Goal: Task Accomplishment & Management: Manage account settings

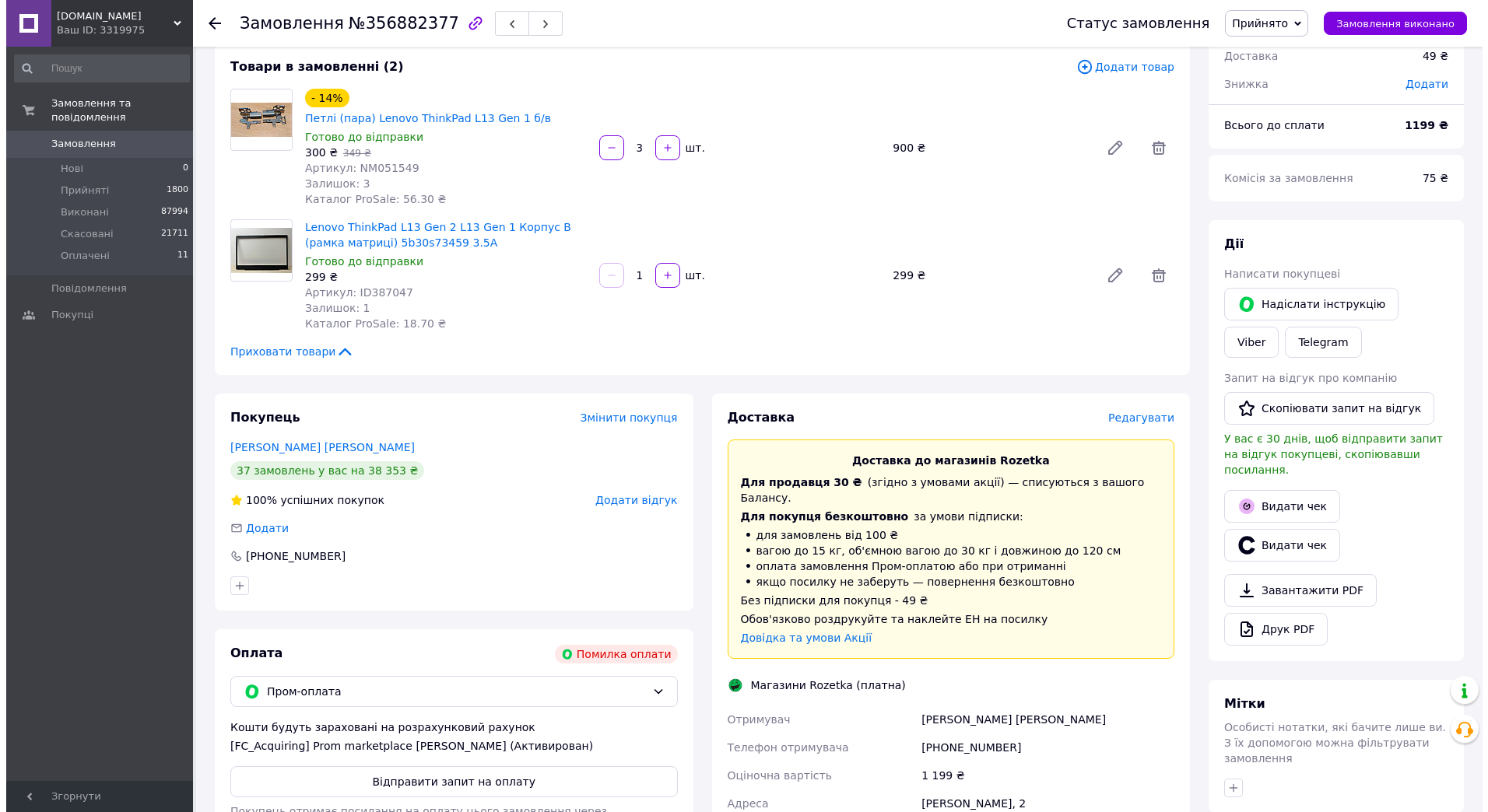
scroll to position [234, 0]
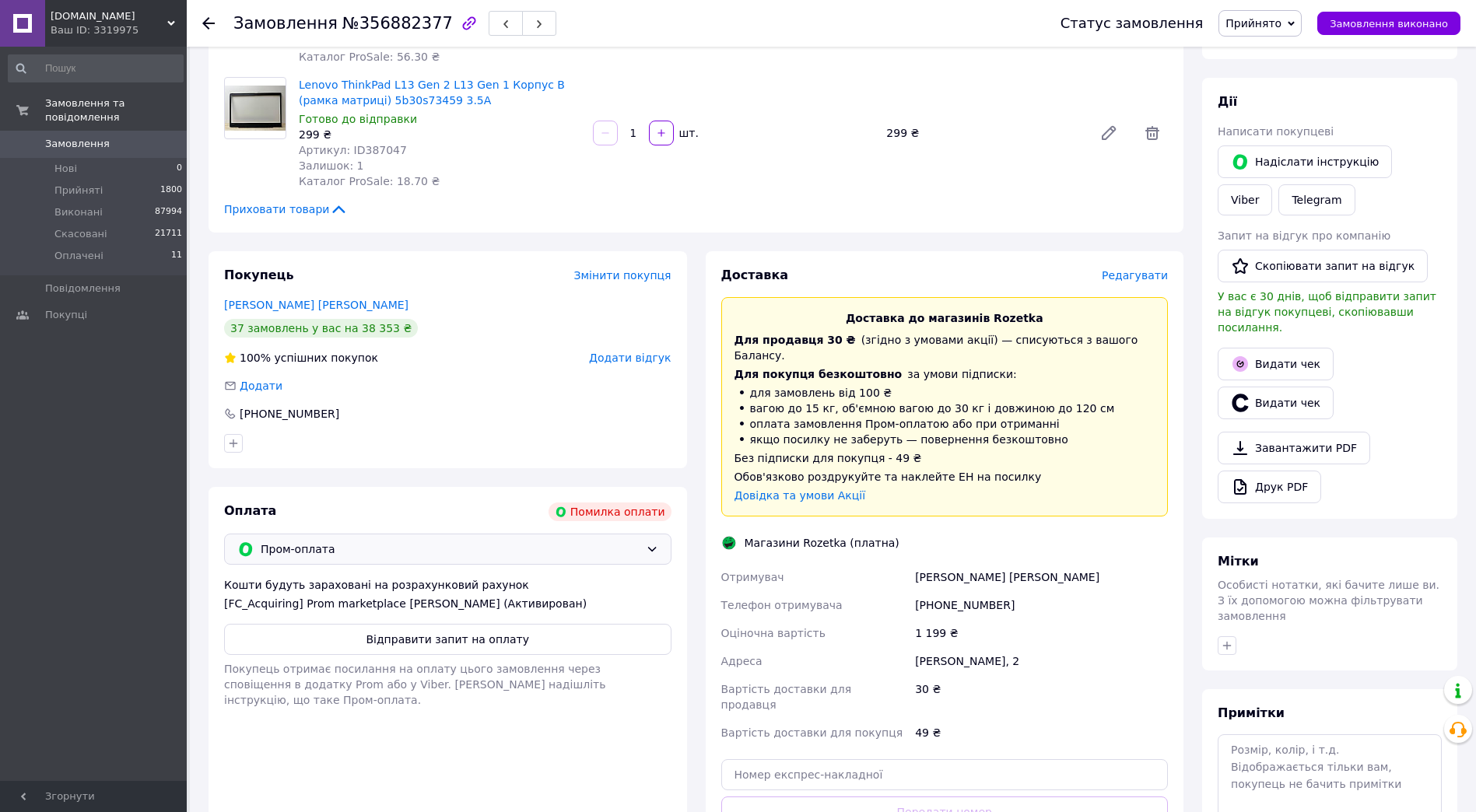
click at [335, 541] on span "Пром-оплата" at bounding box center [450, 549] width 379 height 17
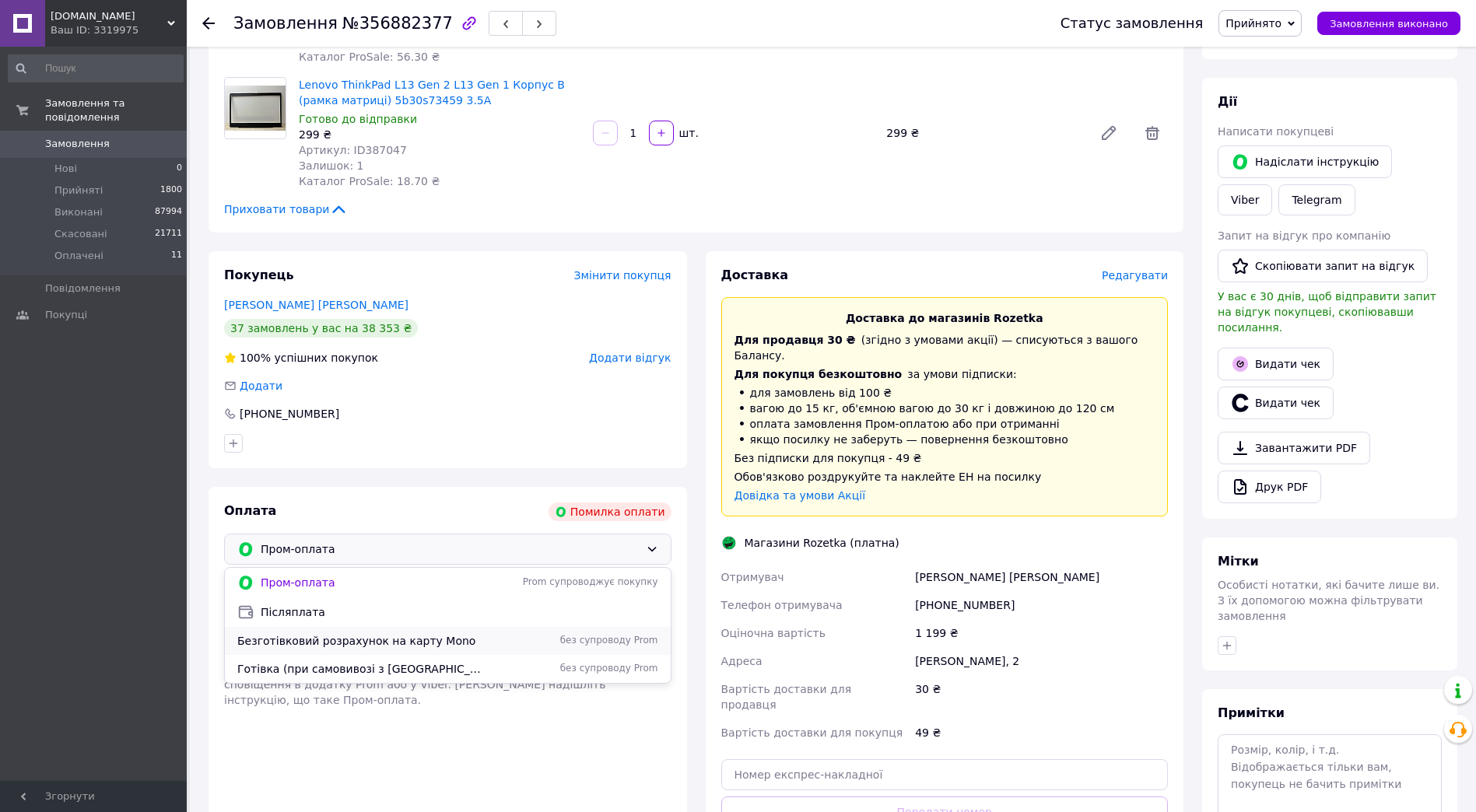
click at [336, 634] on span "Безготівковий розрахунок на карту Mono" at bounding box center [362, 641] width 250 height 15
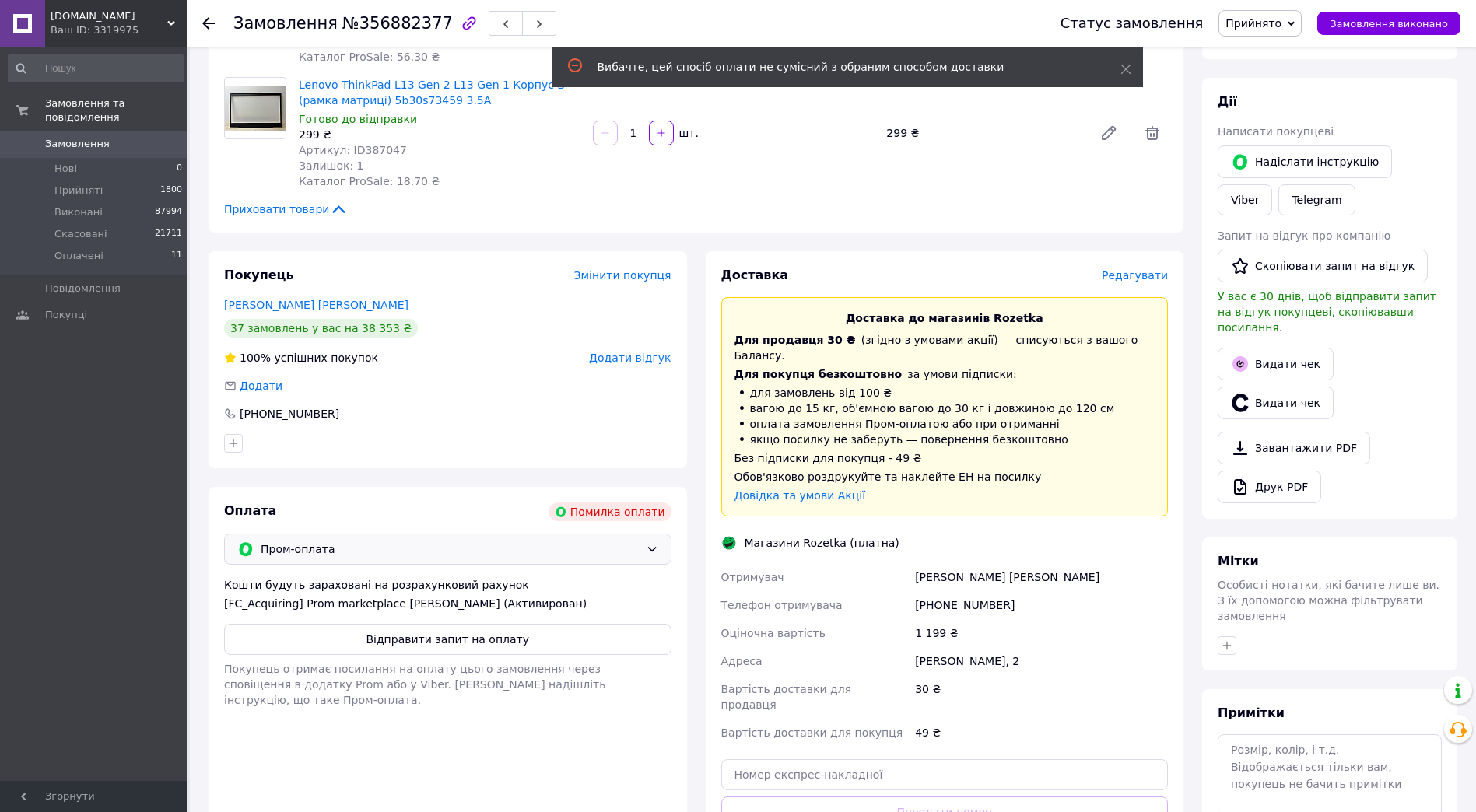
click at [1132, 269] on span "Редагувати" at bounding box center [1135, 276] width 66 height 12
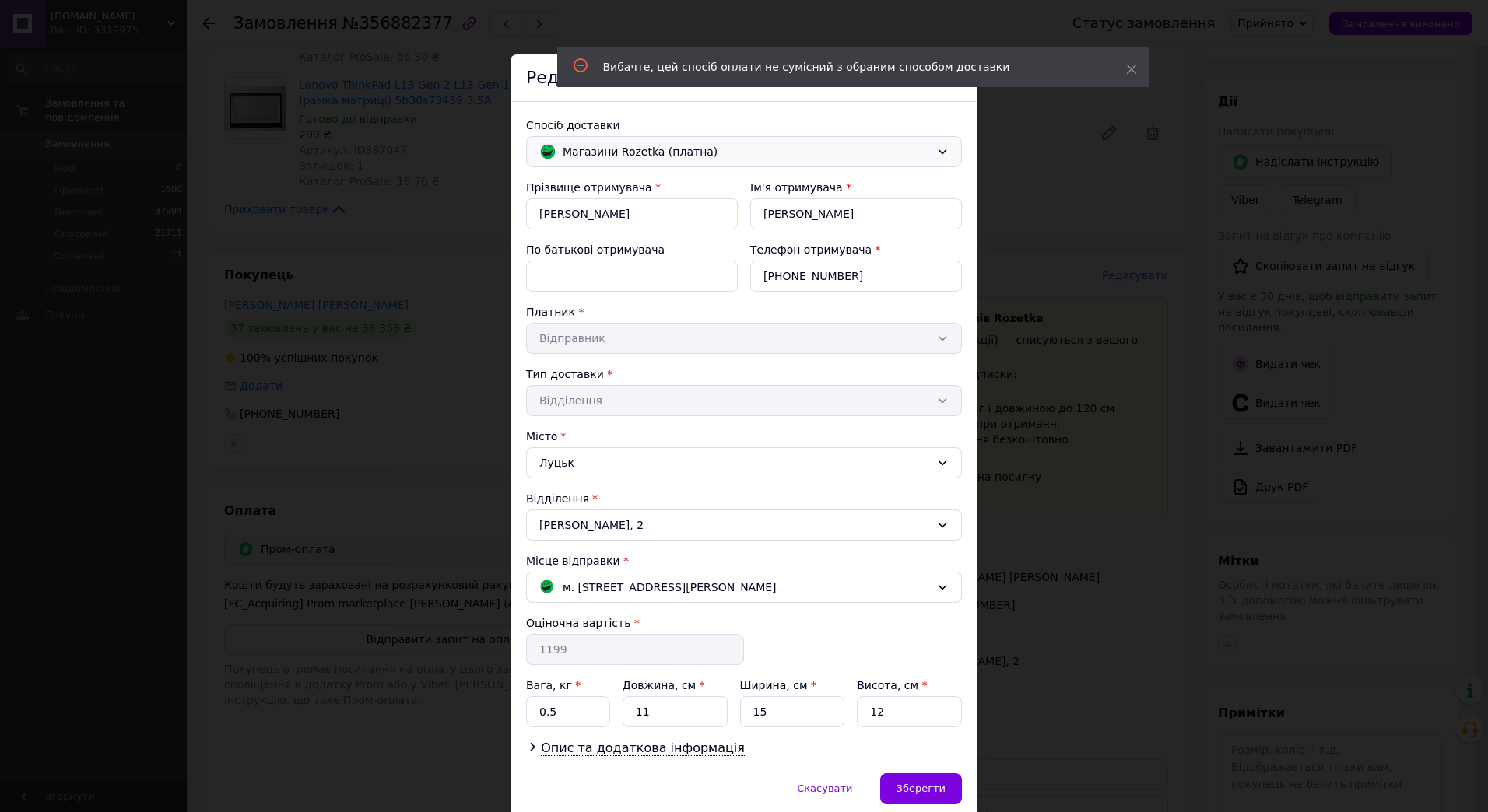
click at [618, 149] on span "Магазини Rozetka (платна)" at bounding box center [747, 151] width 368 height 17
click at [600, 186] on span "Нова Пошта (платна)" at bounding box center [756, 185] width 387 height 15
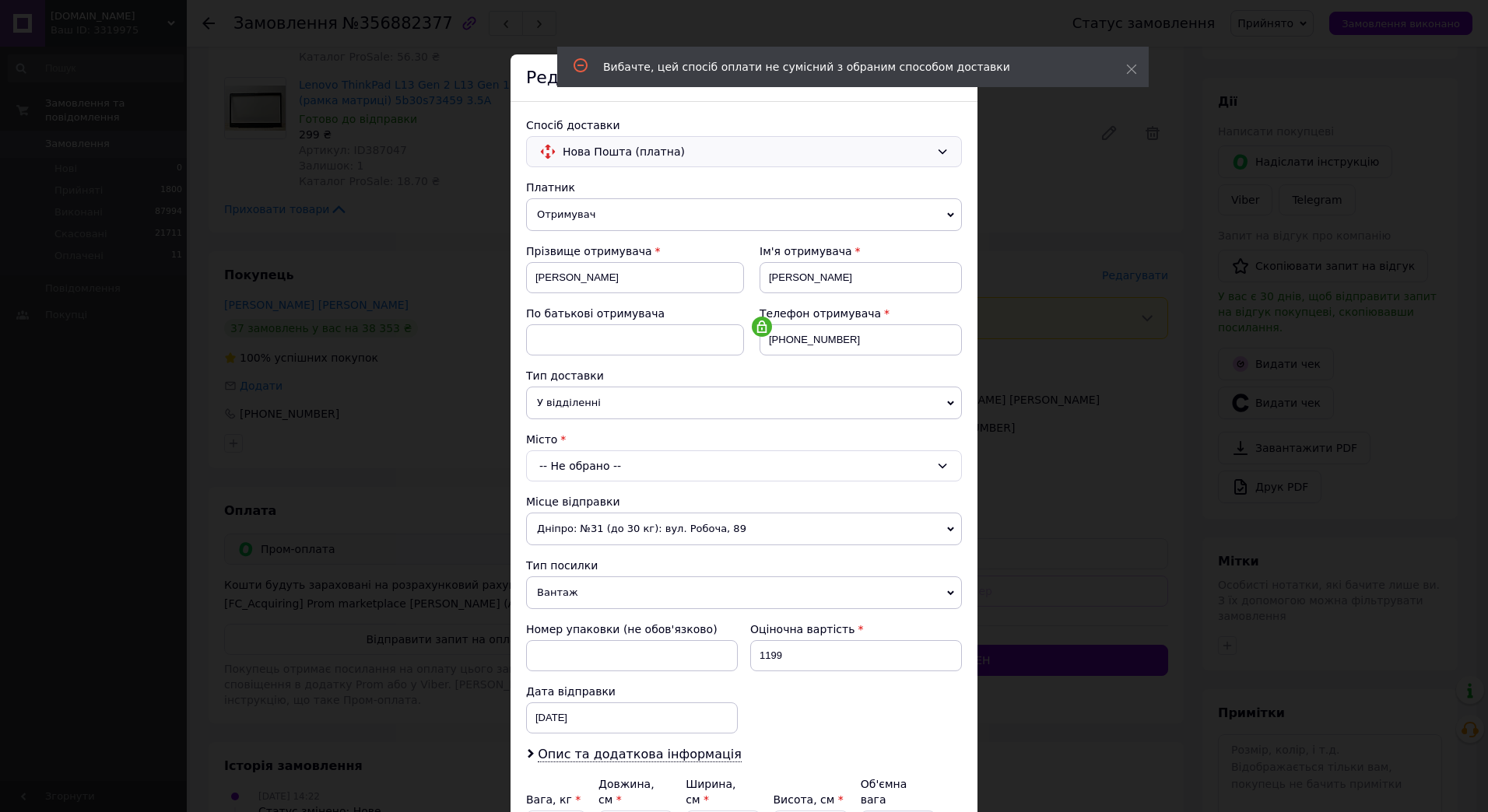
click at [573, 467] on div "-- Не обрано --" at bounding box center [744, 466] width 436 height 31
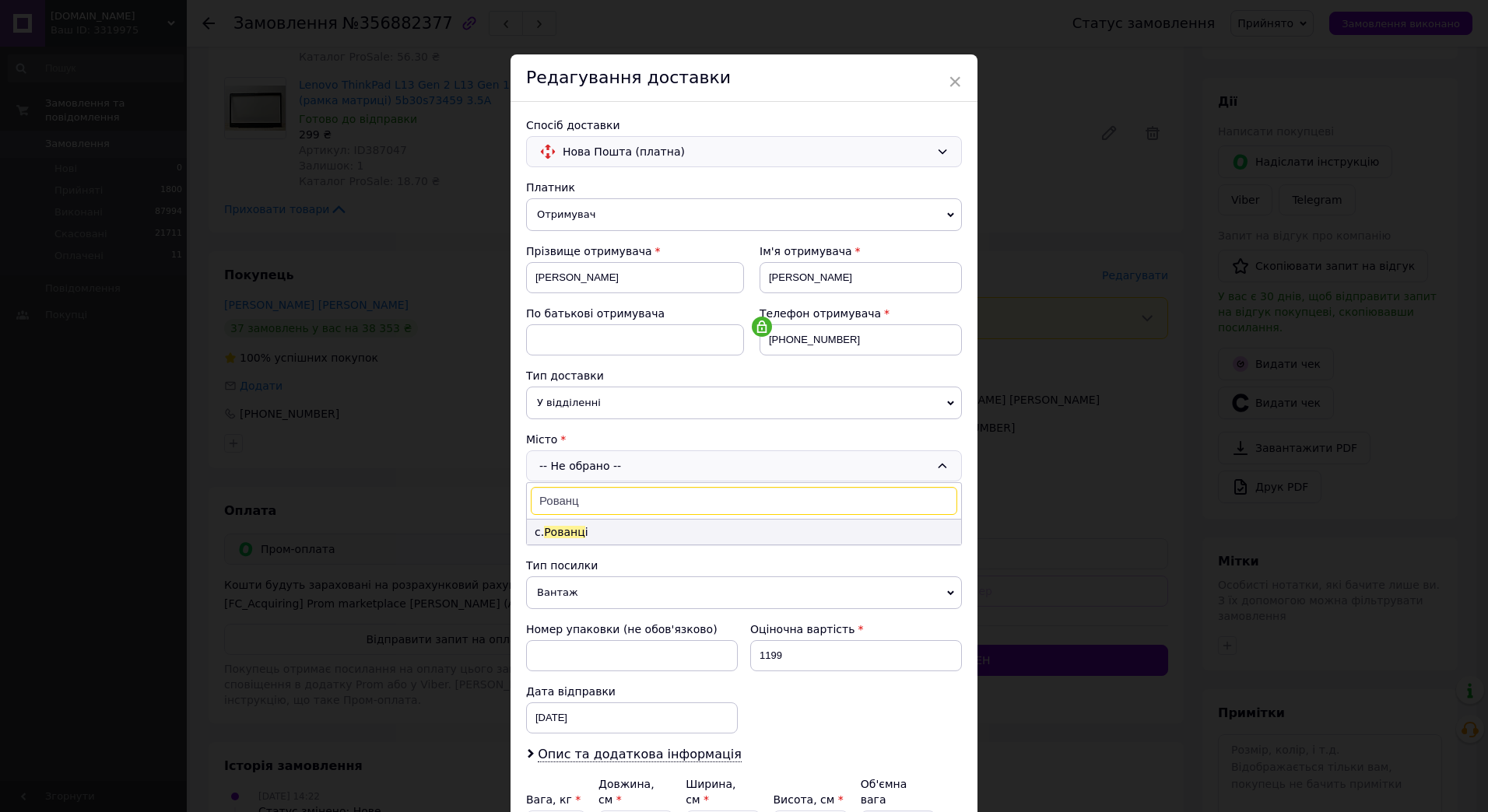
type input "Рованц"
click at [597, 533] on li "с. [PERSON_NAME] і" at bounding box center [744, 533] width 435 height 25
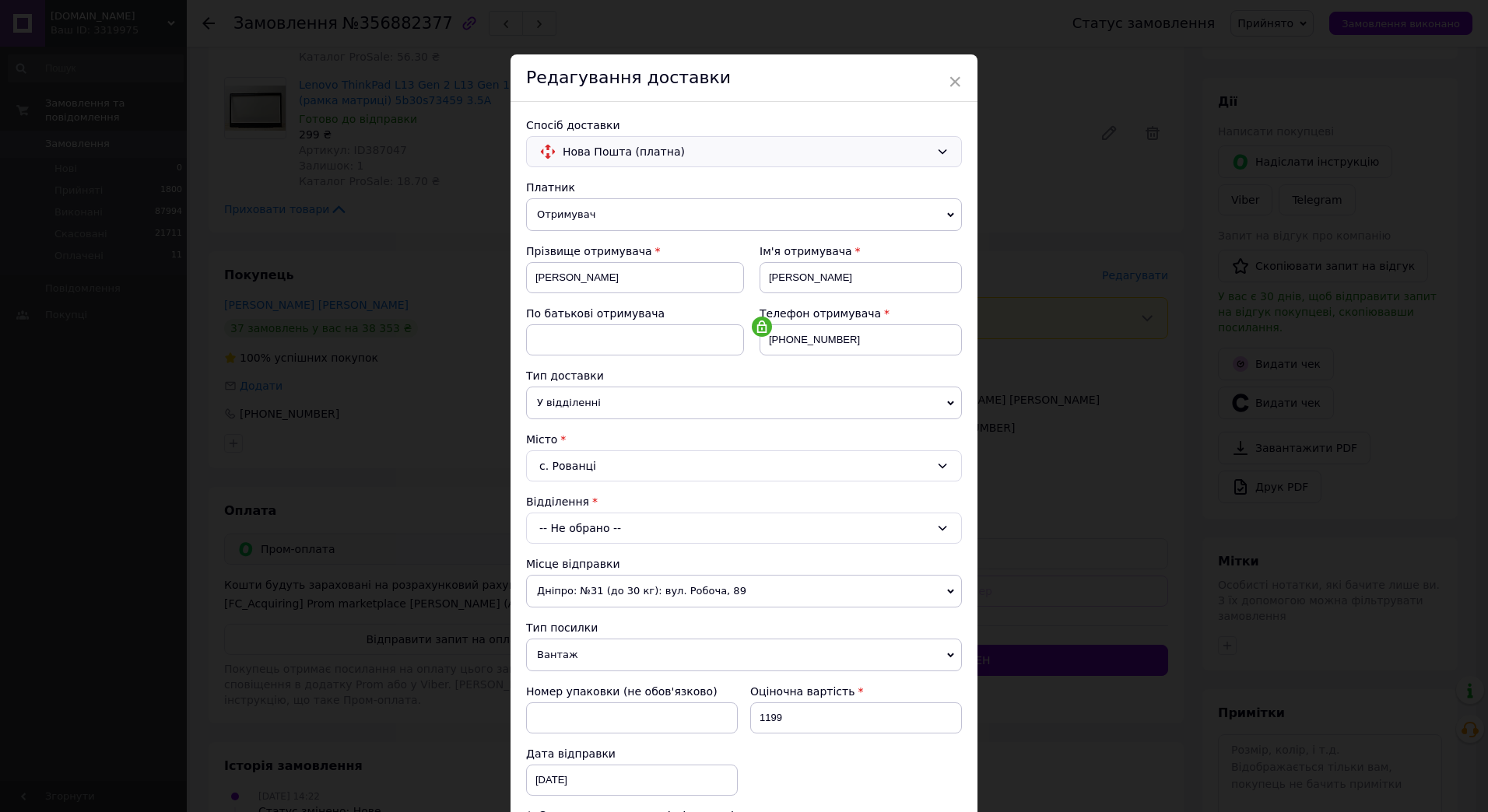
click at [617, 527] on div "-- Не обрано --" at bounding box center [744, 528] width 436 height 31
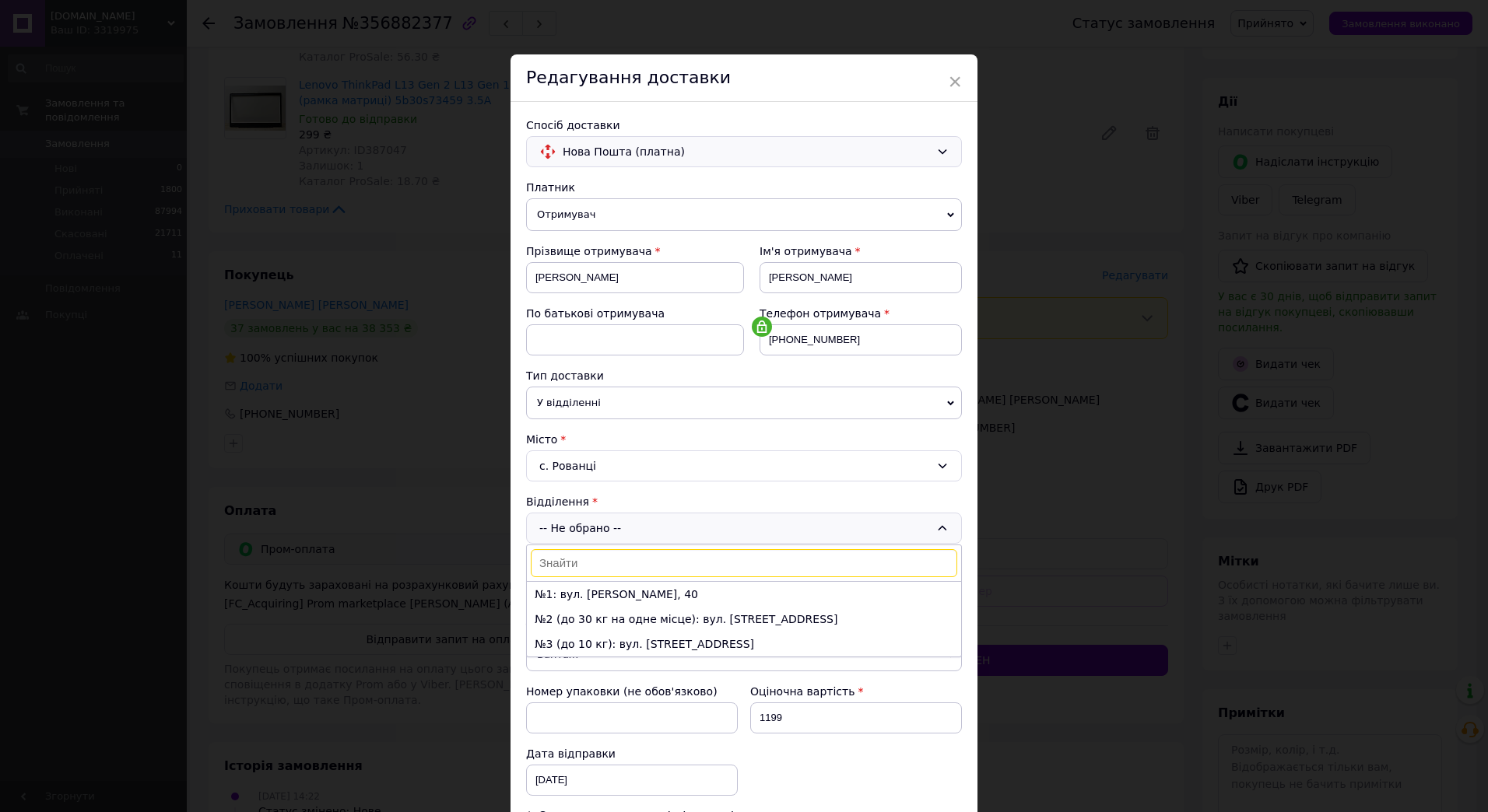
type input "В"
type input "2"
click at [603, 612] on li "№2 (до 30 кг на одне місце): вул. [STREET_ADDRESS]" at bounding box center [744, 619] width 435 height 25
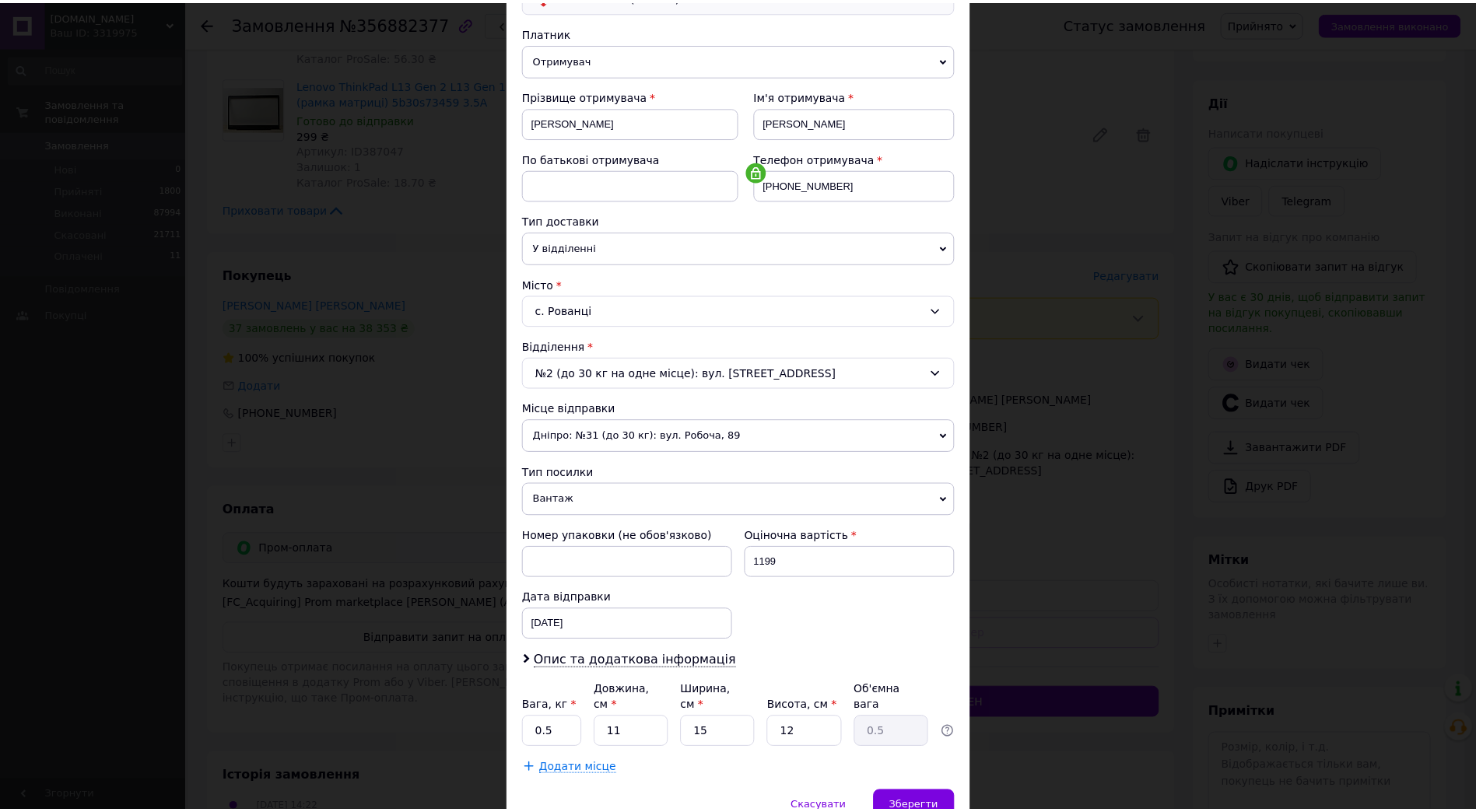
scroll to position [221, 0]
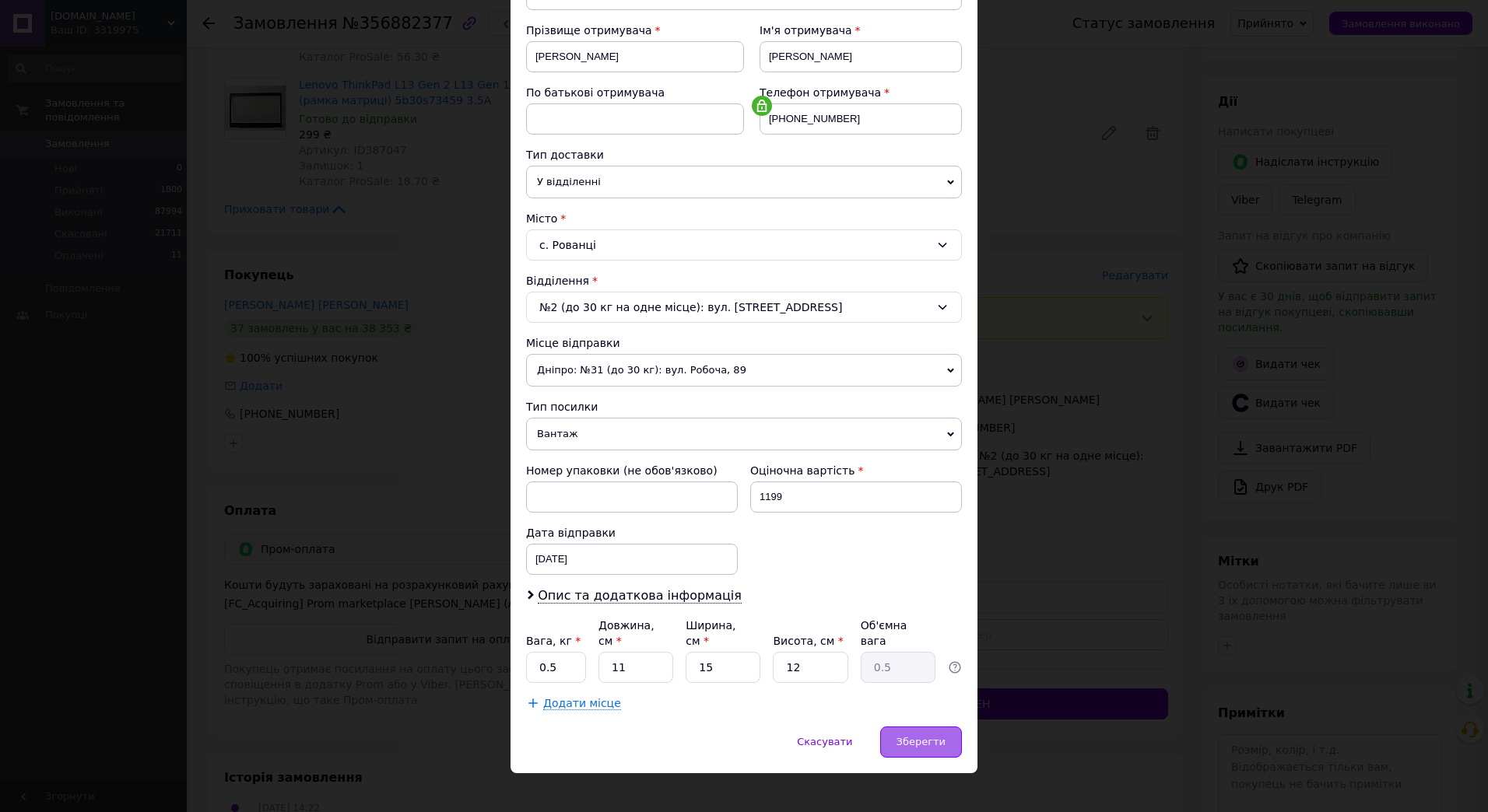
click at [937, 736] on span "Зберегти" at bounding box center [921, 742] width 49 height 12
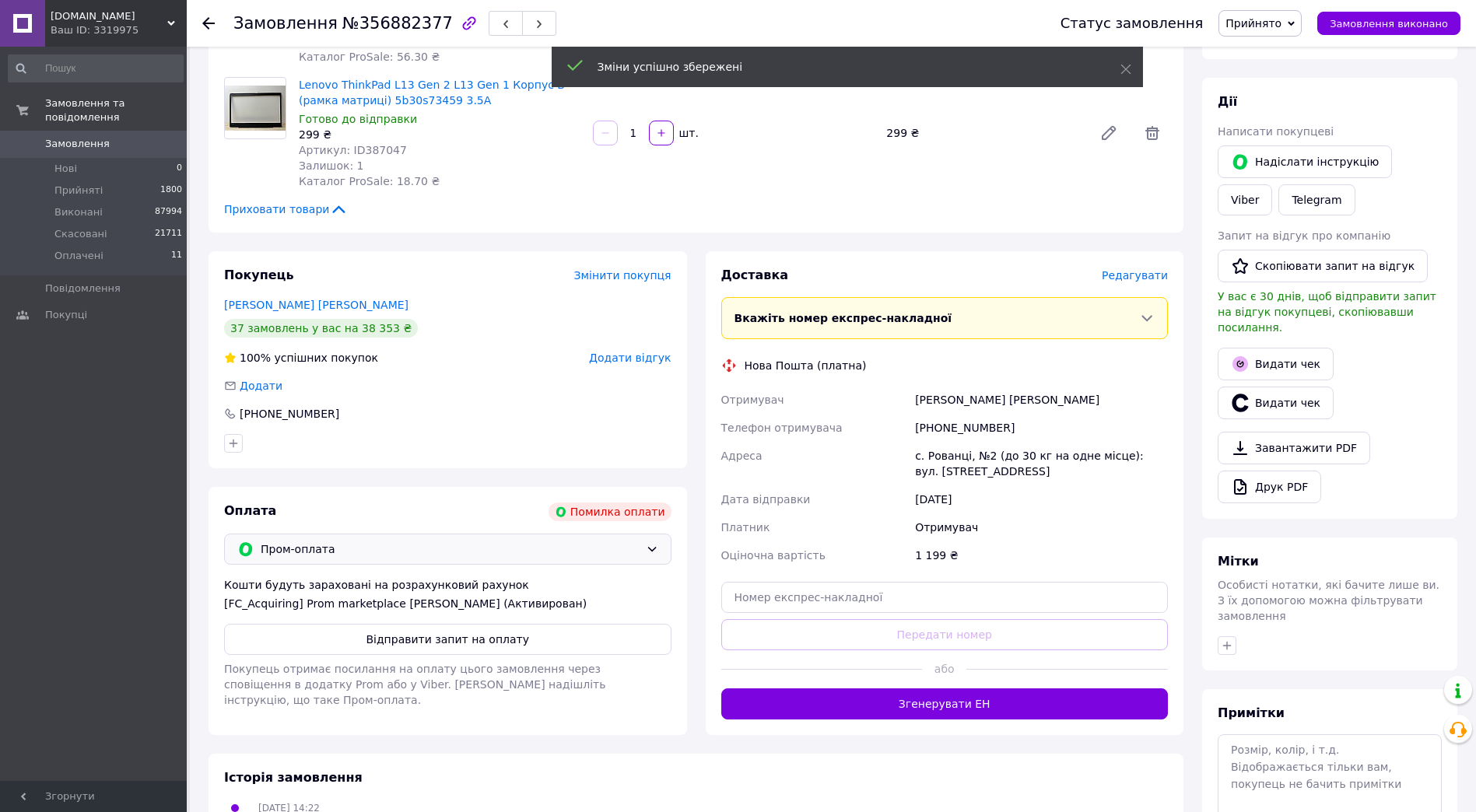
click at [496, 541] on span "Пром-оплата" at bounding box center [450, 549] width 379 height 17
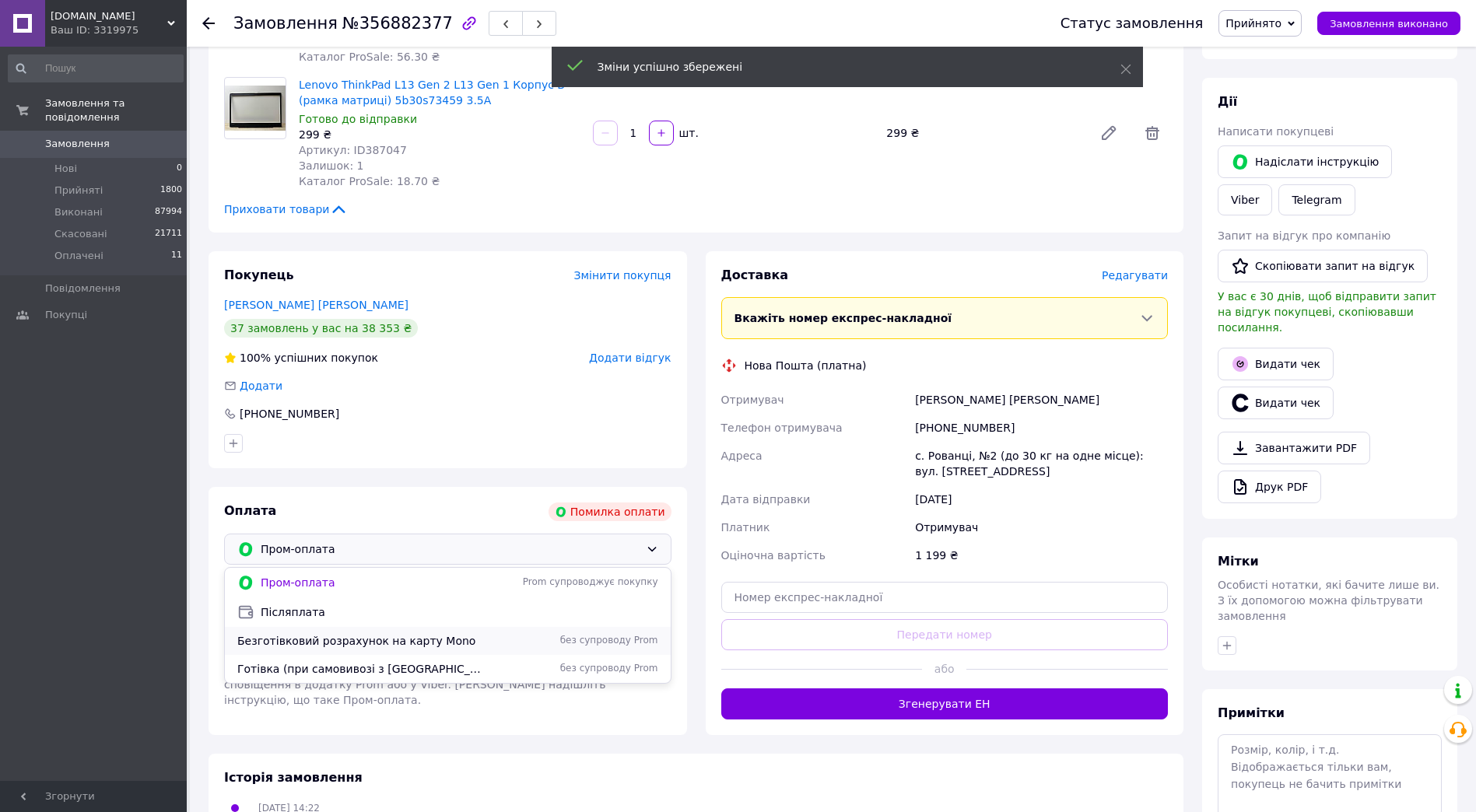
click at [346, 634] on span "Безготівковий розрахунок на карту Mono" at bounding box center [362, 641] width 250 height 15
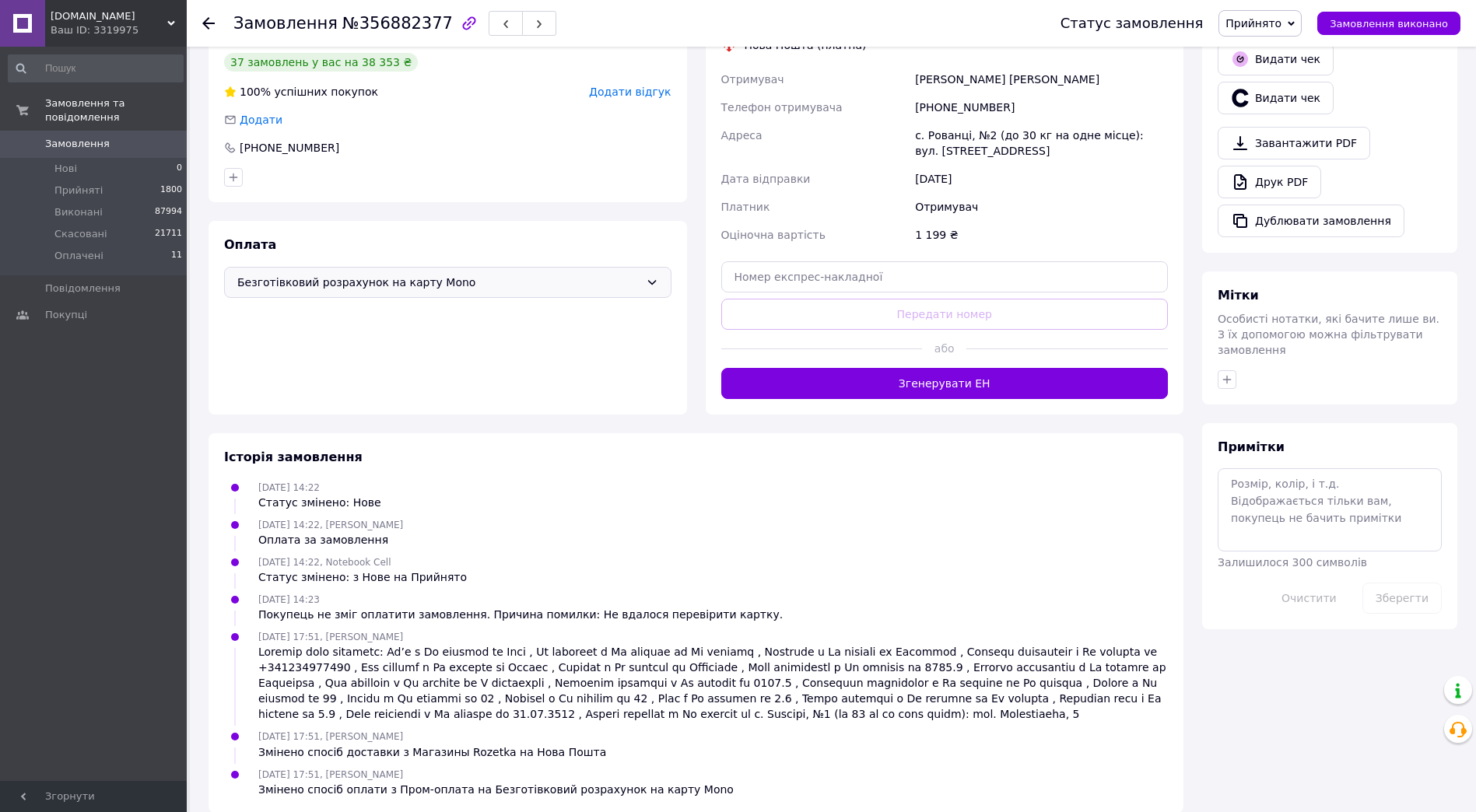
scroll to position [0, 0]
